Goal: Leave review/rating: Share an evaluation or opinion about a product, service, or content

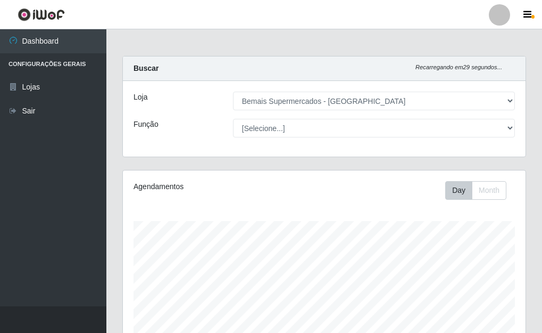
select select "249"
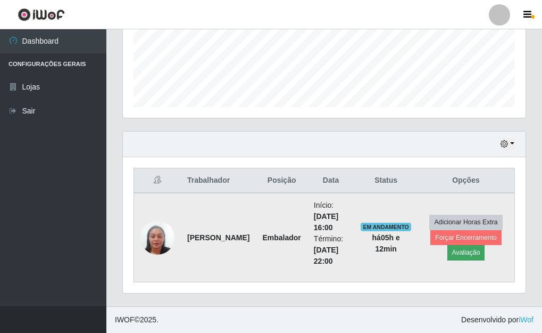
scroll to position [221, 403]
click at [466, 251] on button "Avaliação" at bounding box center [466, 252] width 38 height 15
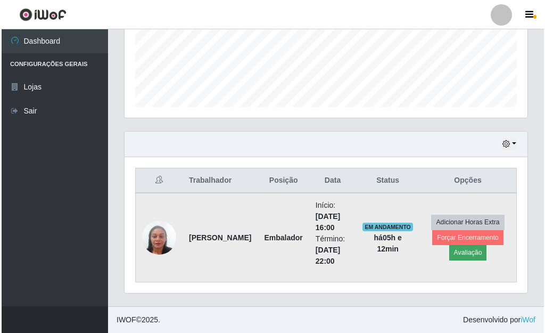
scroll to position [221, 396]
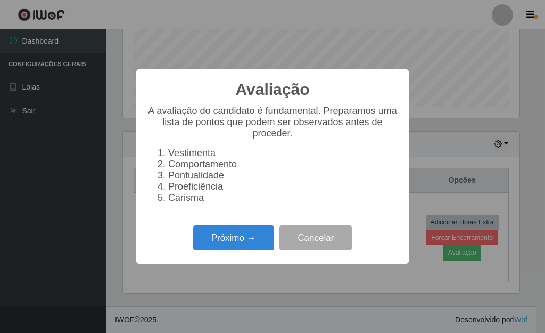
click at [236, 230] on div "Próximo → Cancelar" at bounding box center [272, 237] width 251 height 30
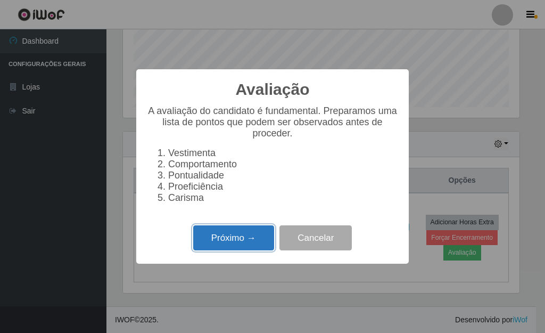
click at [233, 239] on button "Próximo →" at bounding box center [233, 237] width 81 height 25
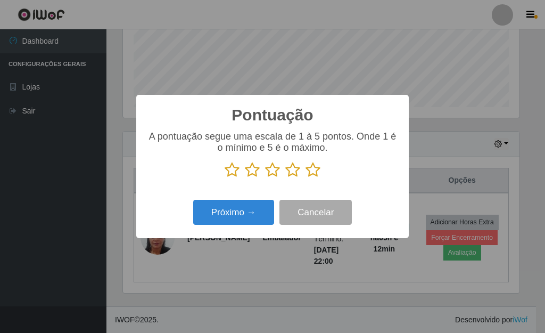
click at [271, 171] on icon at bounding box center [272, 170] width 15 height 16
click at [265, 178] on input "radio" at bounding box center [265, 178] width 0 height 0
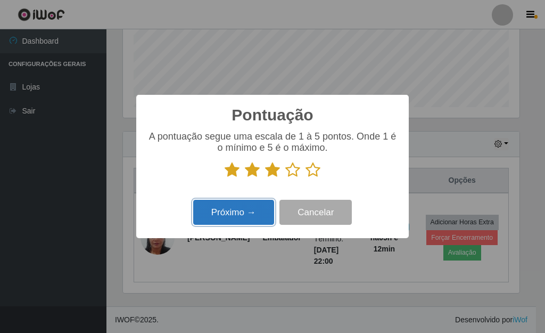
click at [250, 206] on button "Próximo →" at bounding box center [233, 212] width 81 height 25
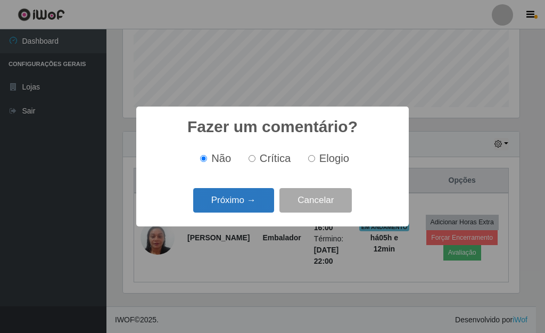
click at [248, 204] on button "Próximo →" at bounding box center [233, 200] width 81 height 25
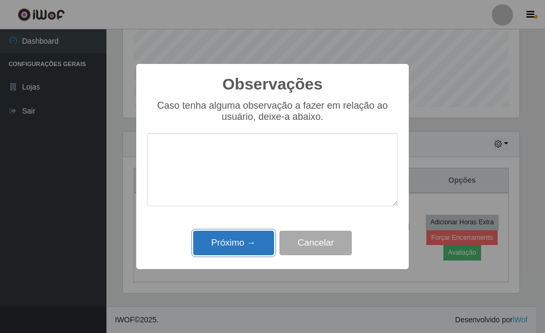
click at [251, 245] on button "Próximo →" at bounding box center [233, 242] width 81 height 25
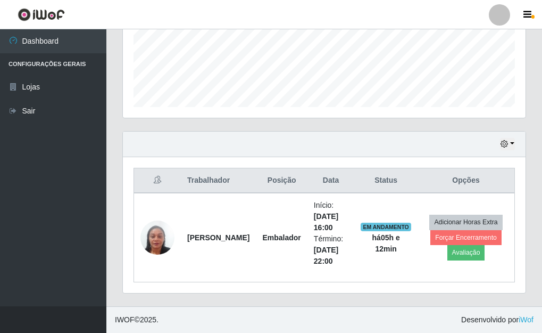
scroll to position [221, 403]
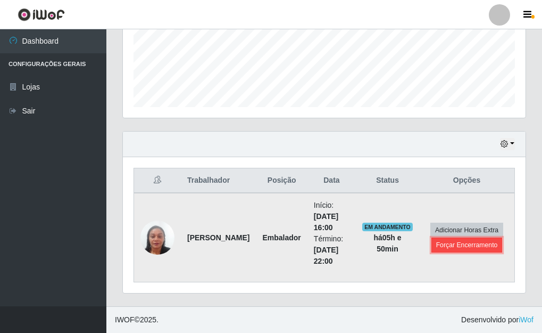
click at [462, 245] on button "Forçar Encerramento" at bounding box center [466, 244] width 71 height 15
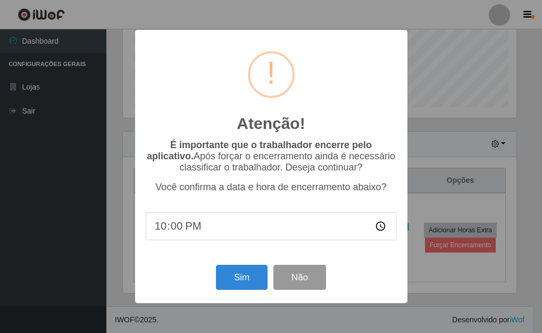
scroll to position [221, 396]
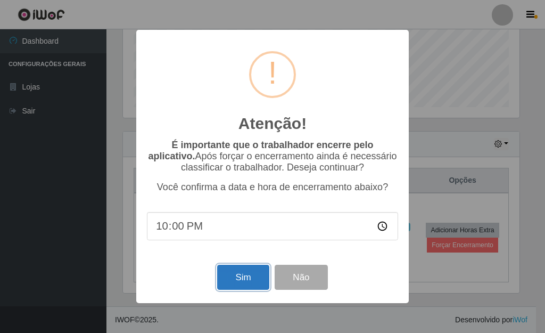
click at [225, 280] on button "Sim" at bounding box center [243, 276] width 52 height 25
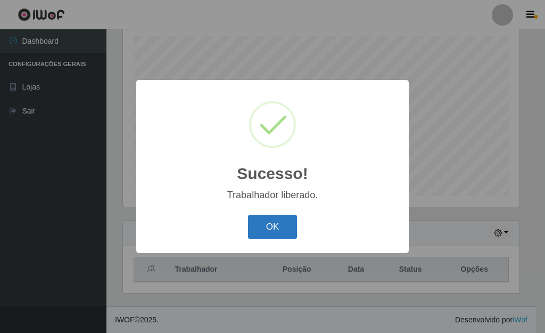
click at [278, 227] on button "OK" at bounding box center [272, 226] width 49 height 25
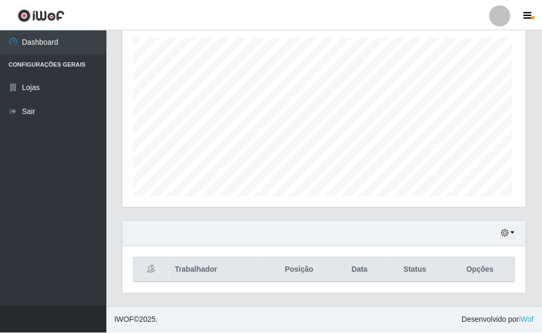
scroll to position [221, 403]
